Goal: Task Accomplishment & Management: Complete application form

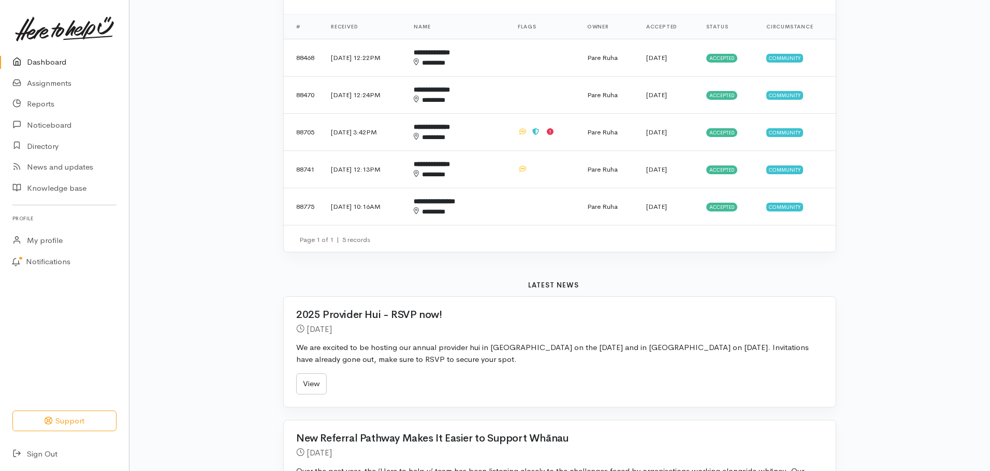
scroll to position [362, 0]
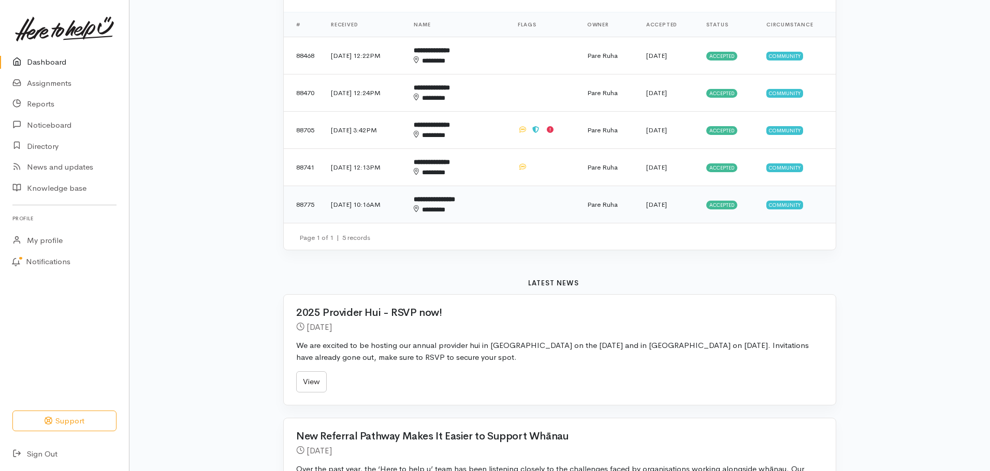
click at [449, 198] on b "**********" at bounding box center [434, 199] width 41 height 7
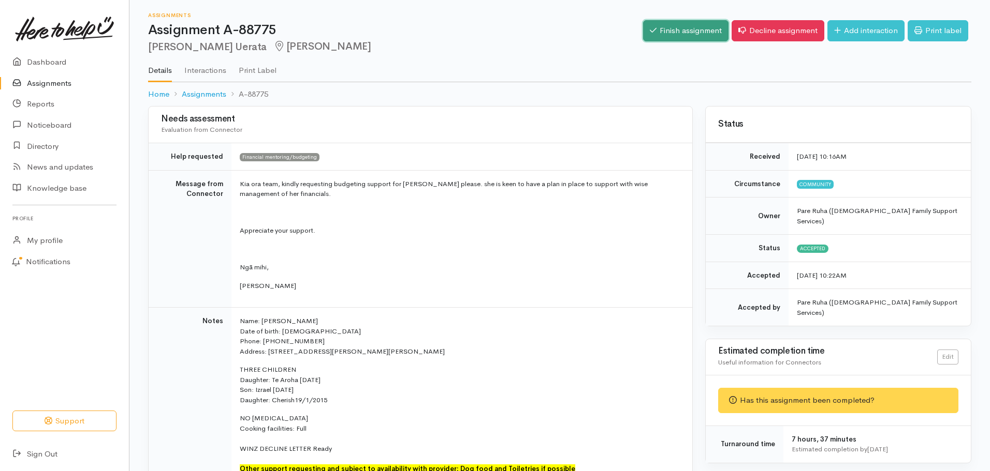
click at [669, 27] on link "Finish assignment" at bounding box center [685, 30] width 85 height 21
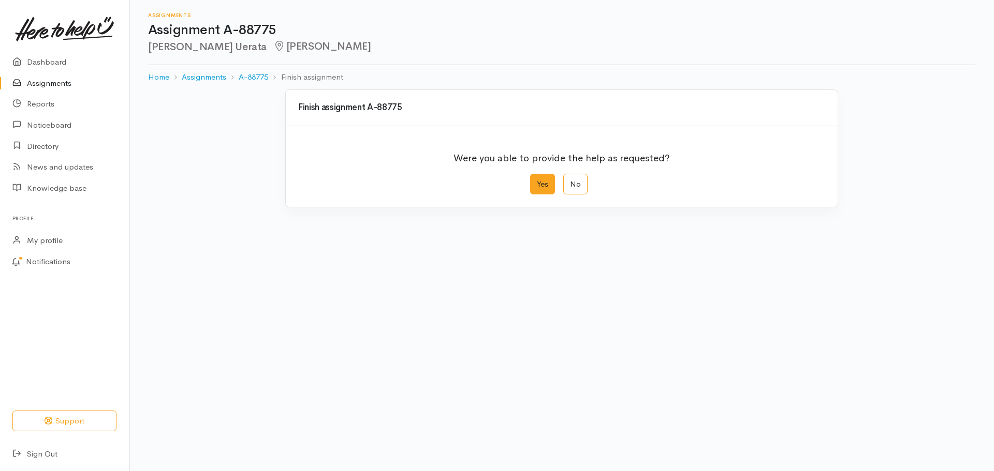
click at [549, 188] on label "Yes" at bounding box center [542, 184] width 25 height 21
click at [537, 181] on input "Yes" at bounding box center [533, 177] width 7 height 7
radio input "true"
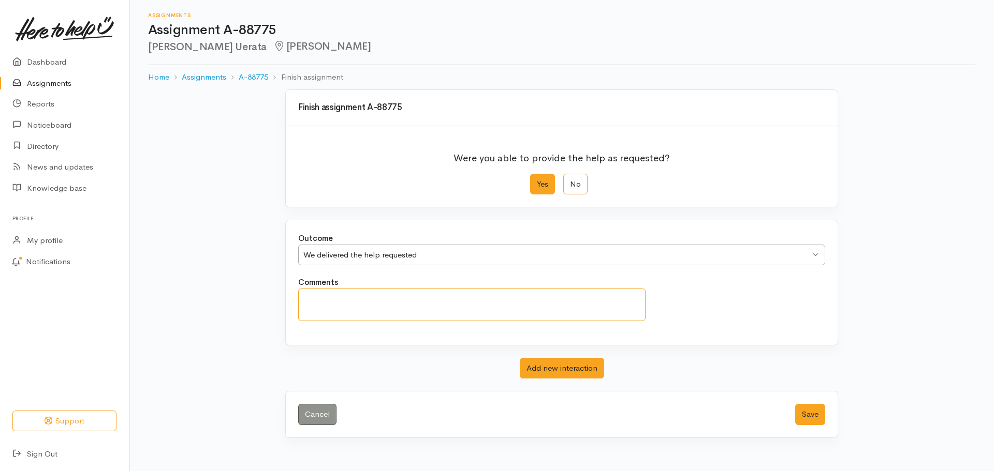
click at [344, 300] on textarea "Comments" at bounding box center [471, 305] width 347 height 33
paste textarea "Thank you for sparing your time to talk with me this afternoon. I can confirm t…"
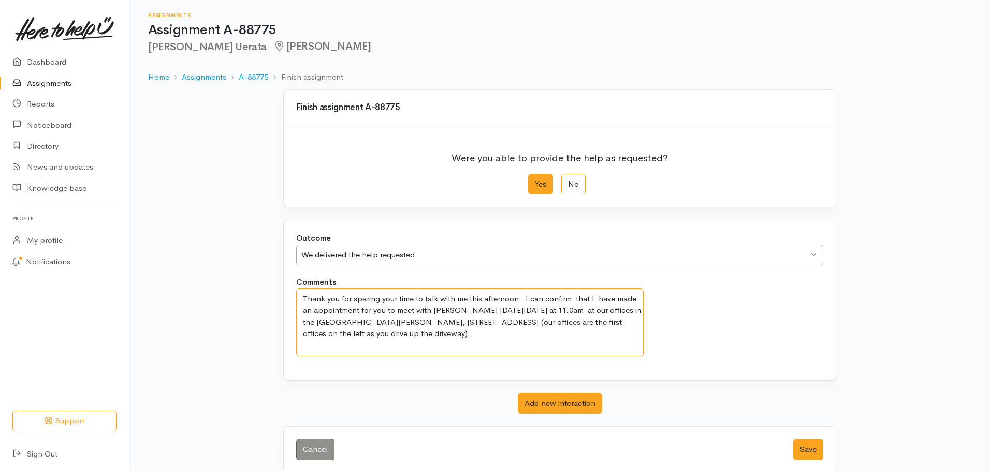
drag, startPoint x: 639, startPoint y: 299, endPoint x: 293, endPoint y: 292, distance: 345.8
click at [293, 292] on div "Comments Thank you for sparing your time to talk with me this afternoon. I can …" at bounding box center [470, 317] width 360 height 80
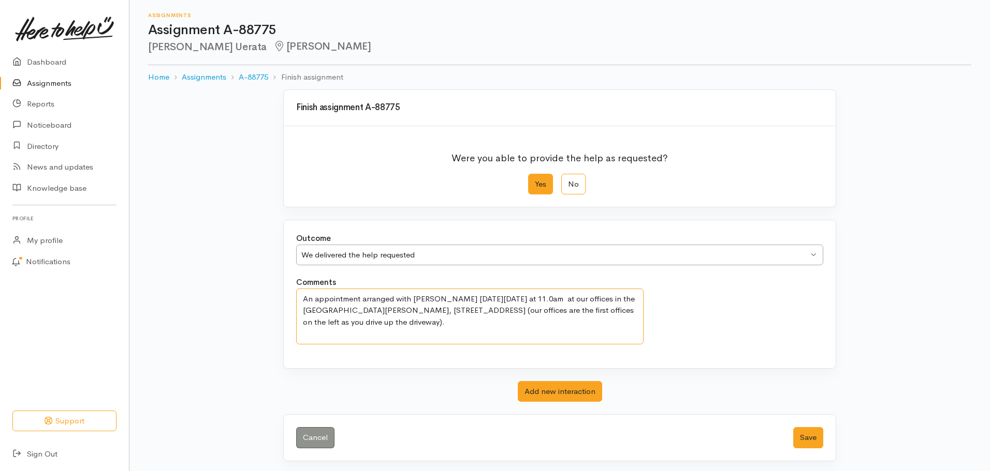
drag, startPoint x: 502, startPoint y: 323, endPoint x: 629, endPoint y: 299, distance: 129.6
click at [629, 299] on textarea "An appointment arranged with Mututanga Davis on Thursday, 25 September 2025 at …" at bounding box center [469, 317] width 347 height 56
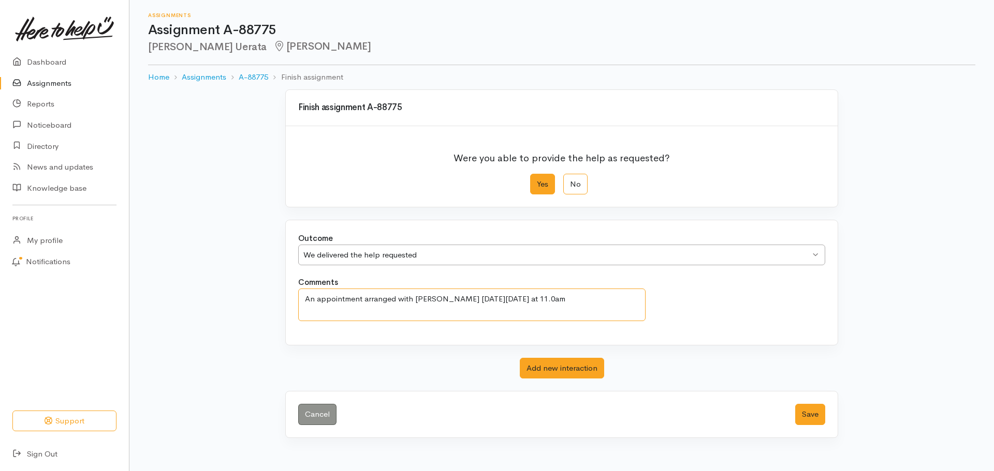
drag, startPoint x: 470, startPoint y: 300, endPoint x: 431, endPoint y: 301, distance: 39.4
click at [419, 304] on textarea "An appointment arranged with Mututanga Davis on Thursday, 25 September 2025 at …" at bounding box center [471, 305] width 347 height 33
drag, startPoint x: 472, startPoint y: 299, endPoint x: 415, endPoint y: 302, distance: 57.5
click at [414, 302] on textarea "An appointment arranged with Mututanga Davis on Thursday, 25 September 2025 at …" at bounding box center [471, 305] width 347 height 33
click at [612, 301] on textarea "An appointment arranged with one of our staff for Thursday, 25 September 2025 a…" at bounding box center [471, 305] width 347 height 33
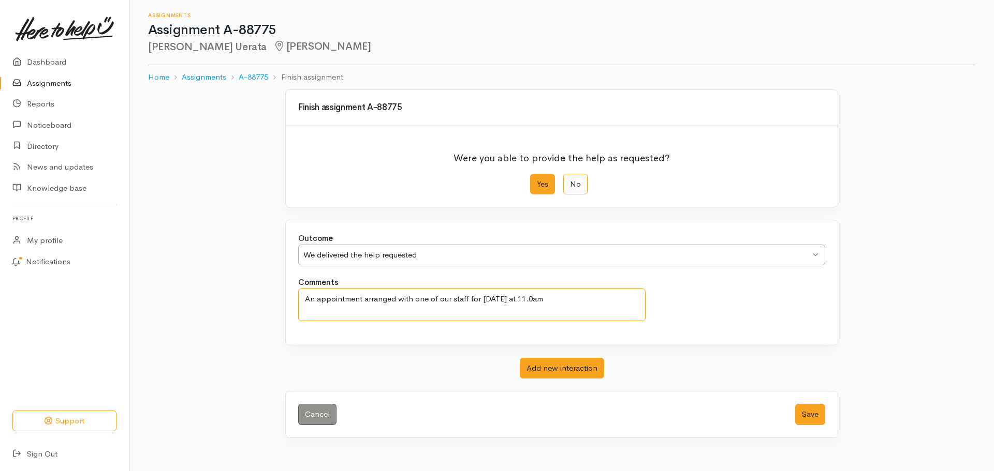
drag, startPoint x: 610, startPoint y: 299, endPoint x: 615, endPoint y: 296, distance: 6.3
click at [610, 299] on textarea "An appointment arranged with one of our staff for Thursday, 25 September 2025 a…" at bounding box center [471, 305] width 347 height 33
type textarea "An appointment arranged with one of our staff for Thursday, 25 September 2025 a…"
click at [806, 418] on button "Save" at bounding box center [810, 414] width 30 height 21
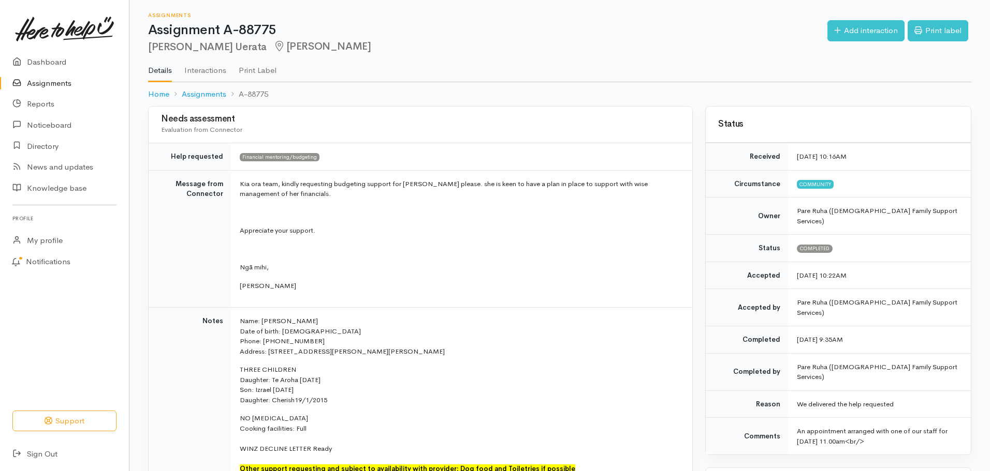
click at [63, 85] on link "Assignments" at bounding box center [64, 83] width 129 height 21
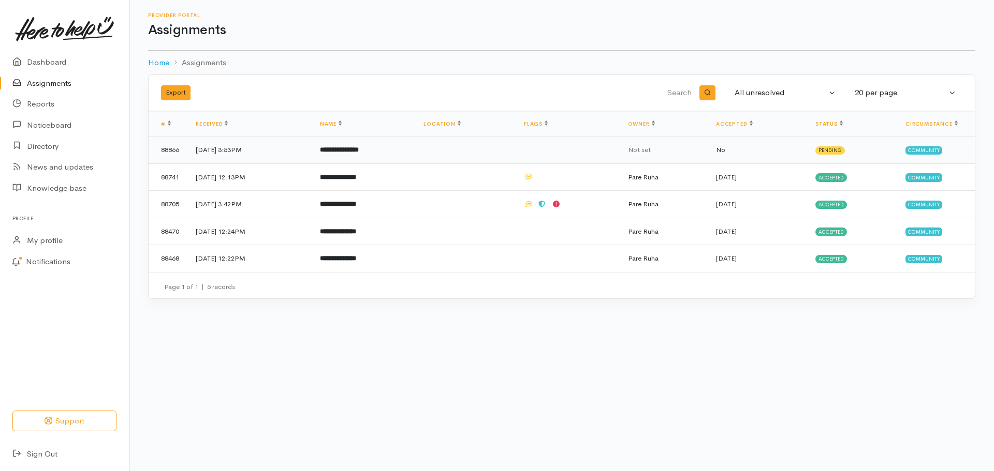
click at [359, 150] on b "**********" at bounding box center [339, 149] width 39 height 7
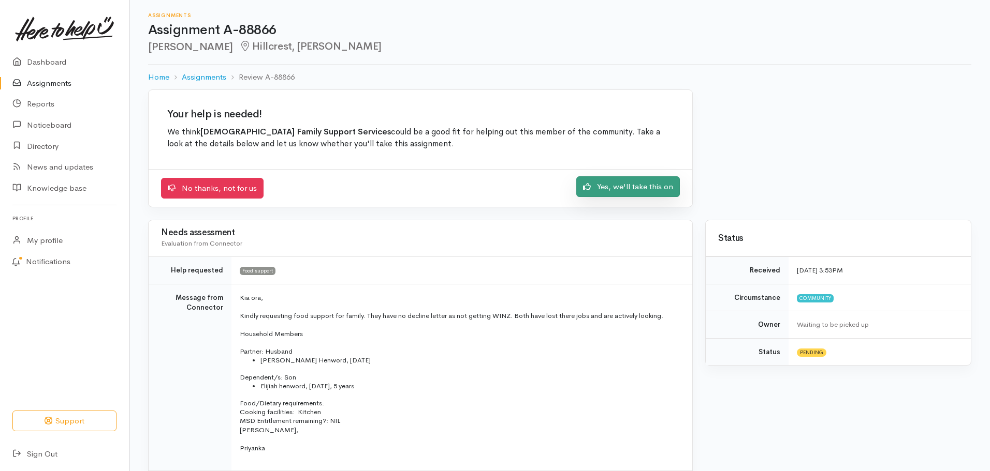
click at [634, 191] on link "Yes, we'll take this on" at bounding box center [628, 186] width 104 height 21
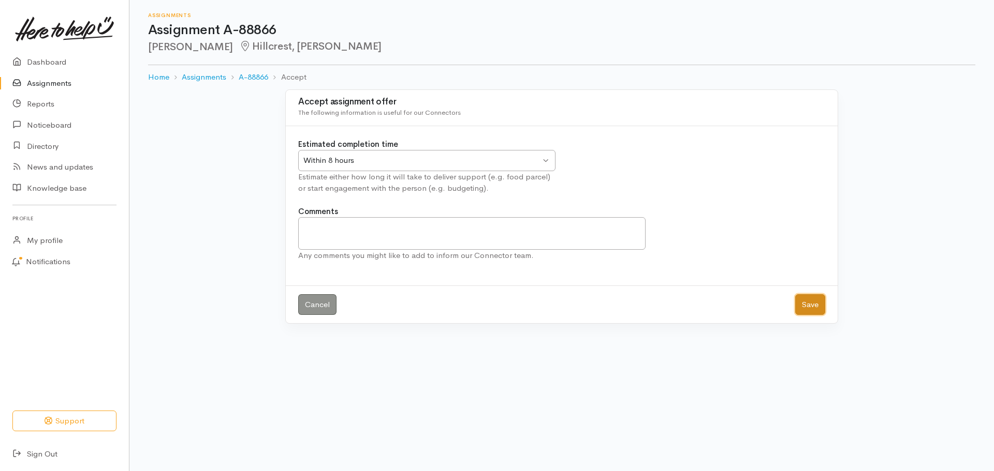
click at [813, 303] on button "Save" at bounding box center [810, 304] width 30 height 21
